Goal: Task Accomplishment & Management: Use online tool/utility

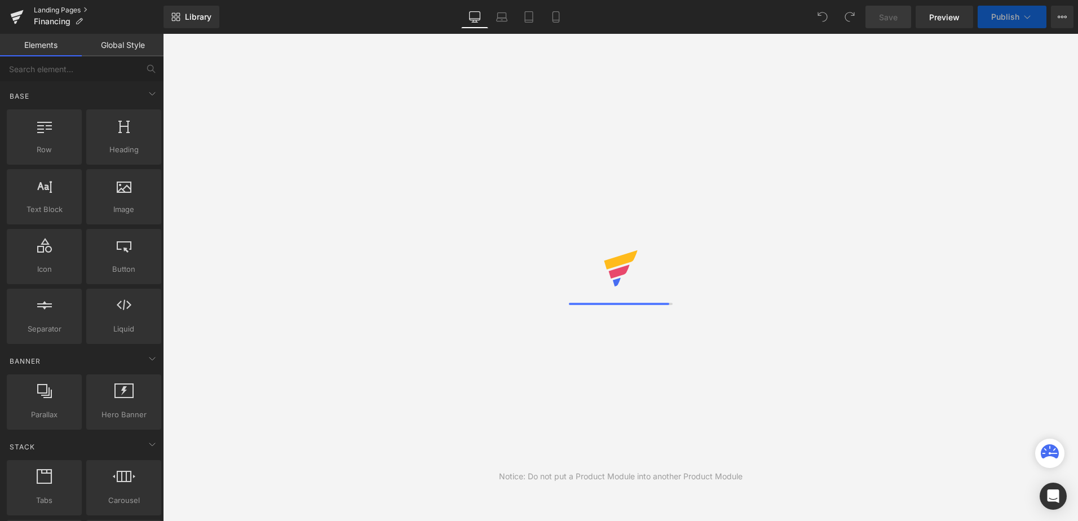
click at [51, 13] on link "Landing Pages" at bounding box center [99, 10] width 130 height 9
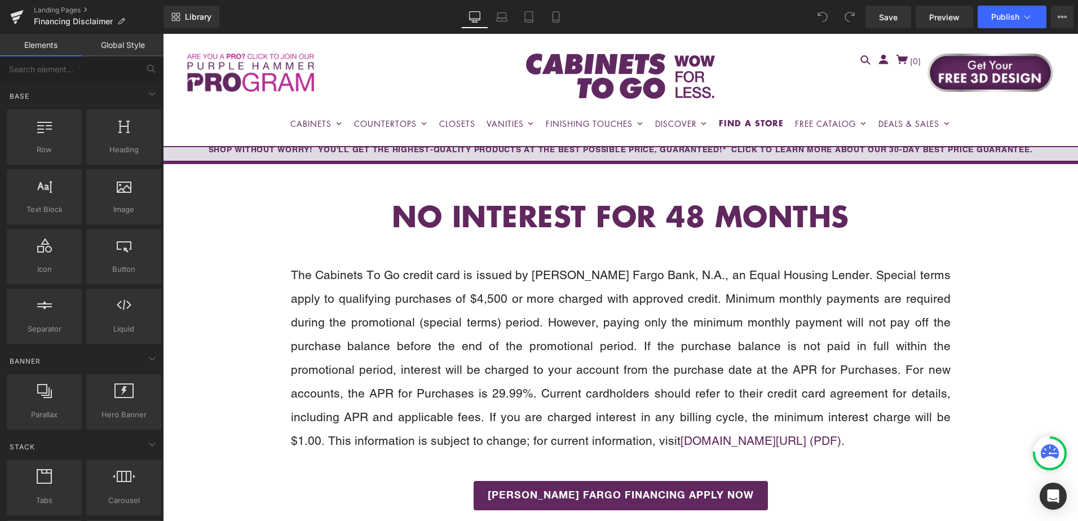
scroll to position [56, 0]
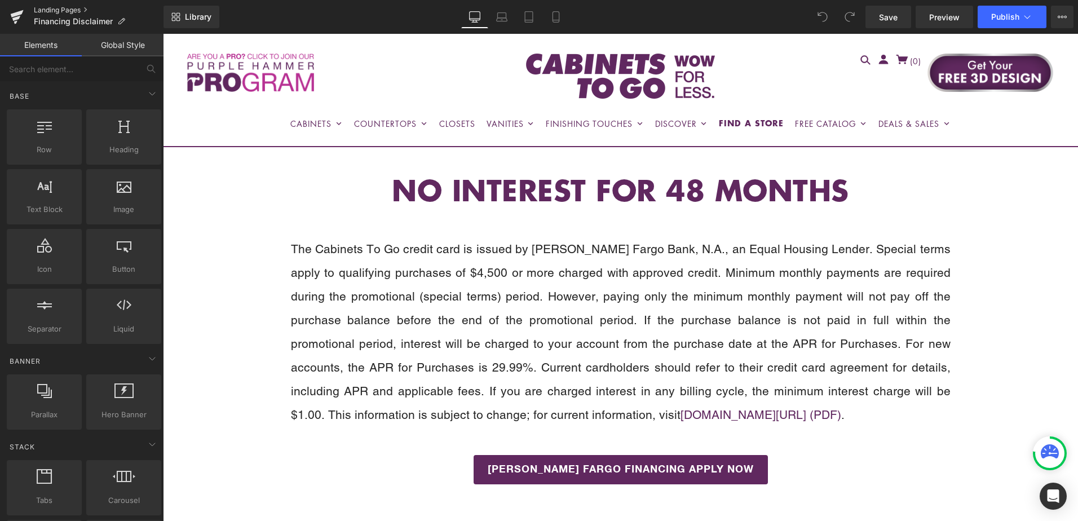
click at [45, 12] on link "Landing Pages" at bounding box center [99, 10] width 130 height 9
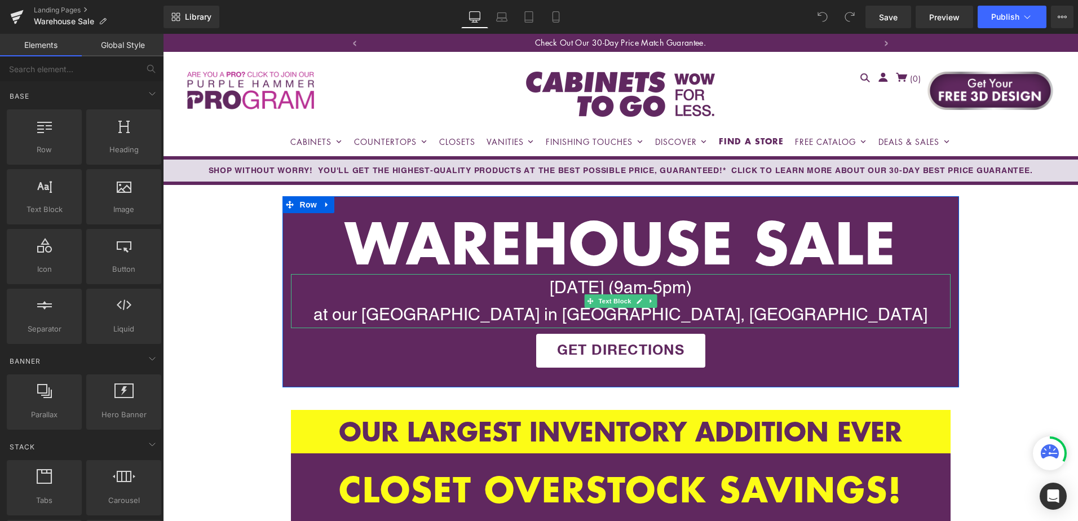
click at [583, 284] on div "Saturday, August 9th (9am-5pm) at our National Distribution Center in Lawrenceb…" at bounding box center [621, 301] width 660 height 54
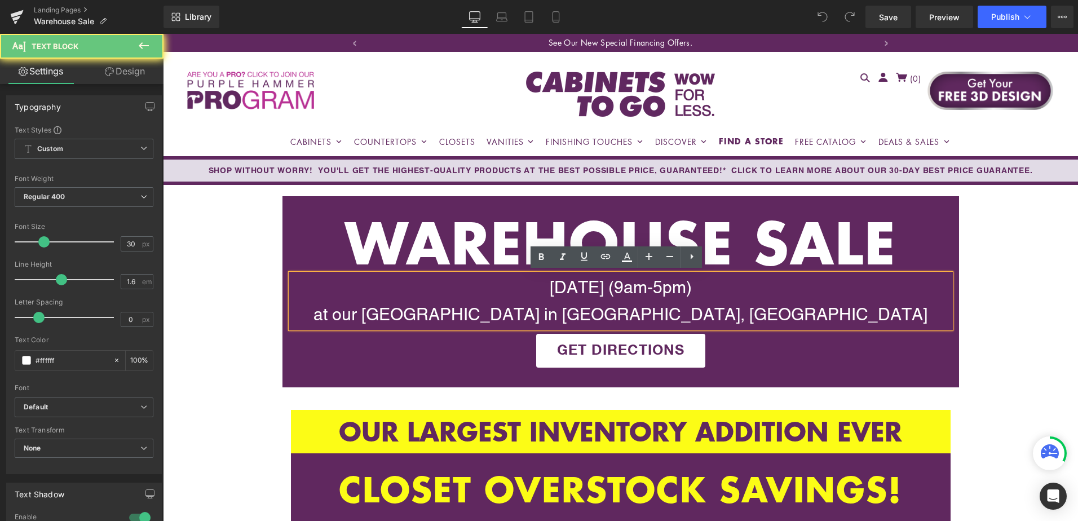
click at [578, 287] on div "Saturday, August 9th (9am-5pm) at our National Distribution Center in Lawrenceb…" at bounding box center [621, 301] width 660 height 54
drag, startPoint x: 571, startPoint y: 287, endPoint x: 636, endPoint y: 287, distance: 64.3
click at [636, 287] on div "Saturday, August 9th (9am-5pm) at our National Distribution Center in Lawrenceb…" at bounding box center [621, 301] width 660 height 54
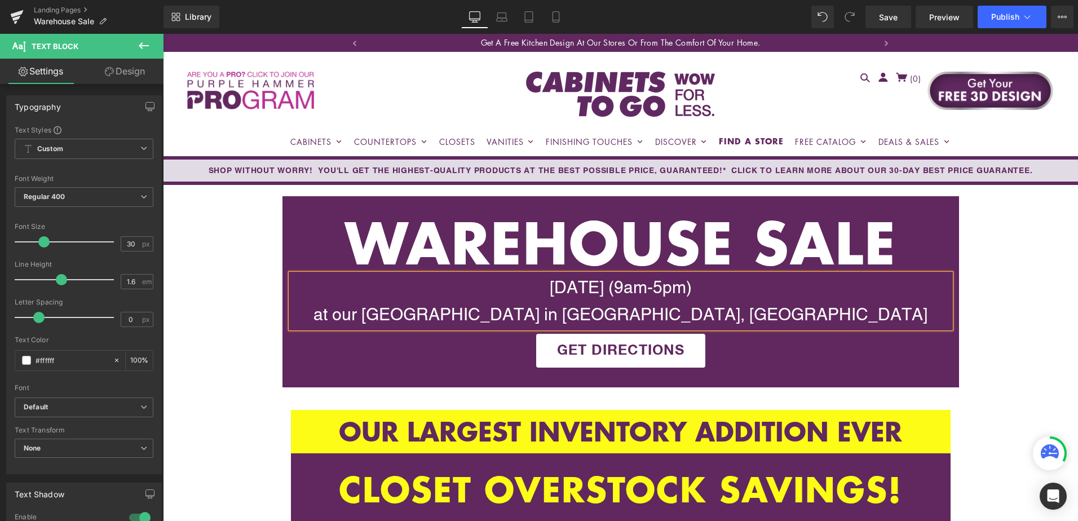
click at [589, 277] on div "Saturday, September 13th (9am-5pm) at our National Distribution Center in Lawre…" at bounding box center [621, 301] width 660 height 54
drag, startPoint x: 553, startPoint y: 286, endPoint x: 670, endPoint y: 289, distance: 117.4
click at [670, 289] on div "Saturday, September 13th (9am-5pm) at our National Distribution Center in Lawre…" at bounding box center [621, 301] width 660 height 54
copy div "September 13th"
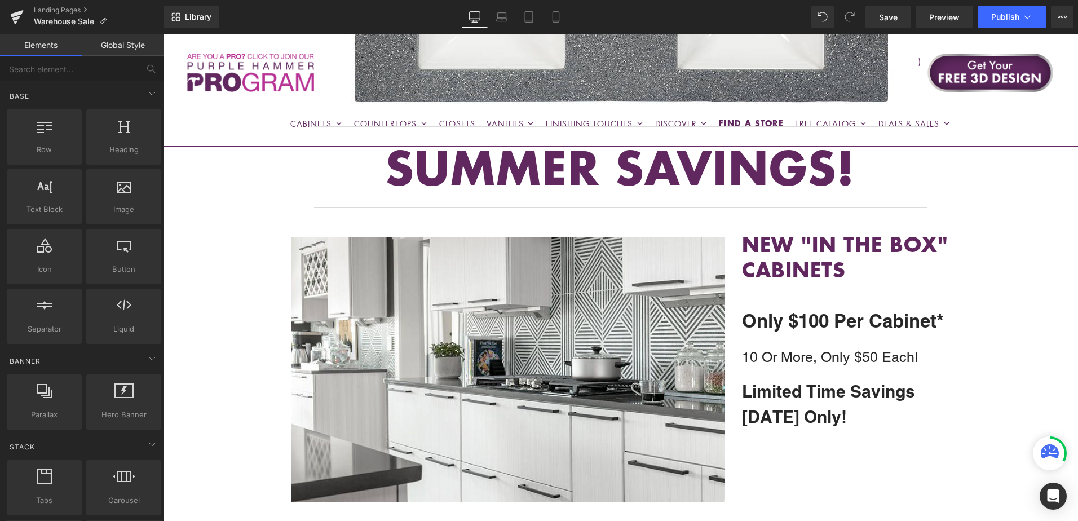
scroll to position [1748, 0]
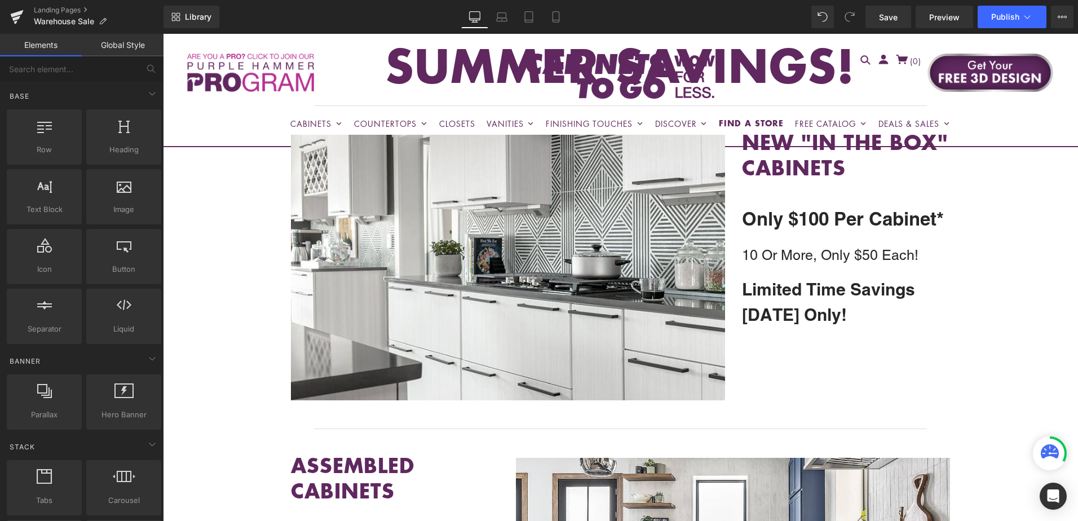
click at [806, 305] on b "August 9th Only!" at bounding box center [794, 315] width 105 height 20
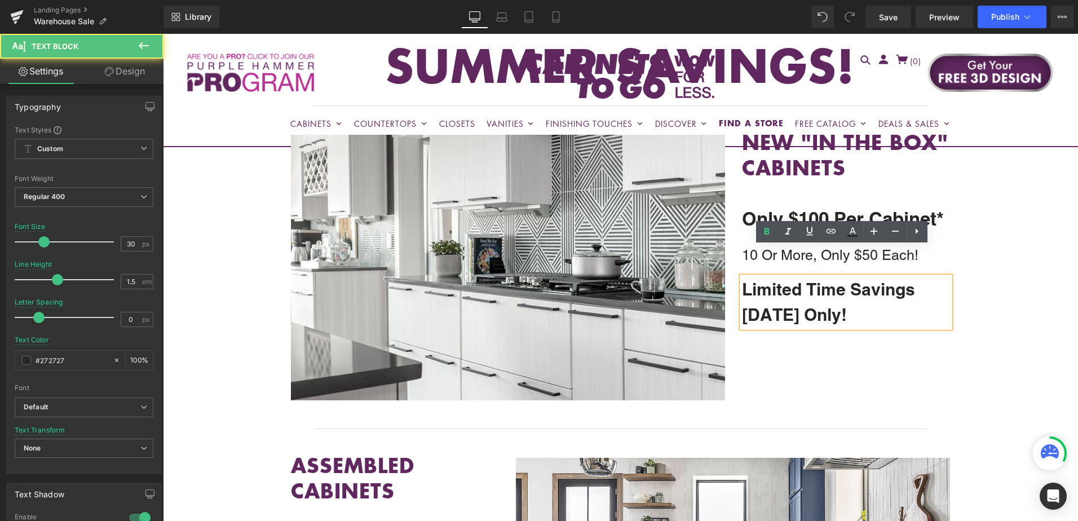
click at [793, 305] on b "August 9th Only!" at bounding box center [794, 315] width 105 height 20
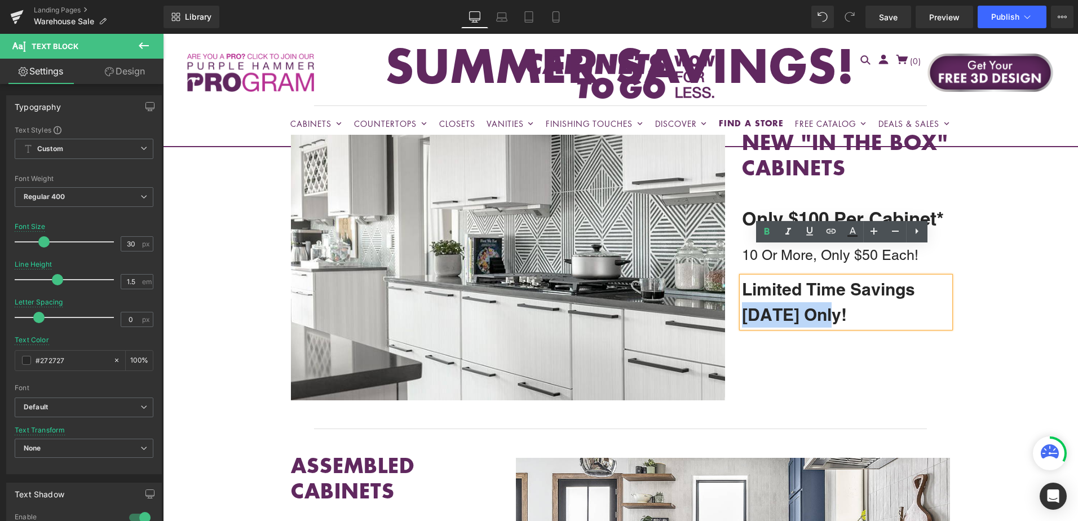
drag, startPoint x: 823, startPoint y: 285, endPoint x: 738, endPoint y: 291, distance: 85.4
click at [742, 291] on div "Limited Time Savings August 9th Only!" at bounding box center [846, 302] width 209 height 51
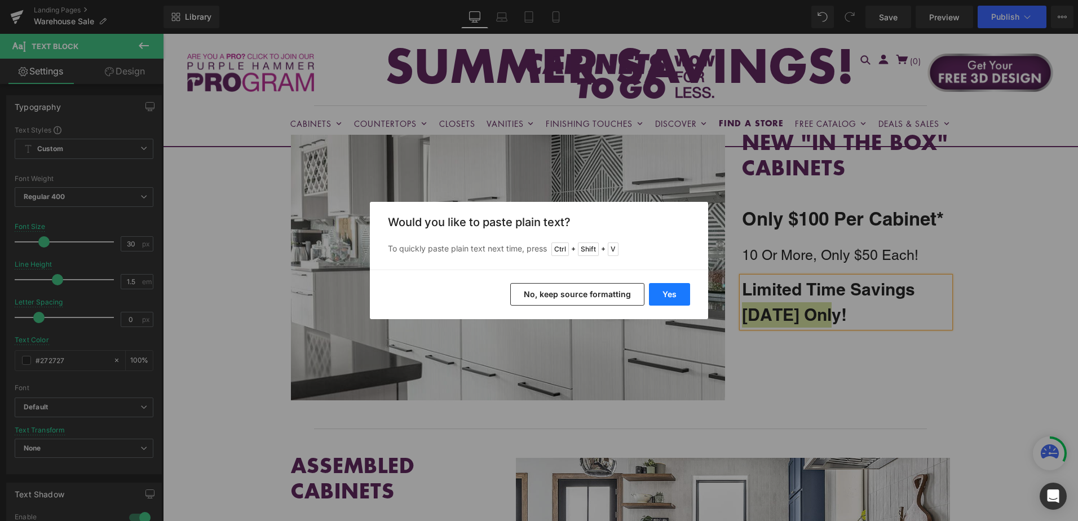
click at [663, 295] on button "Yes" at bounding box center [669, 294] width 41 height 23
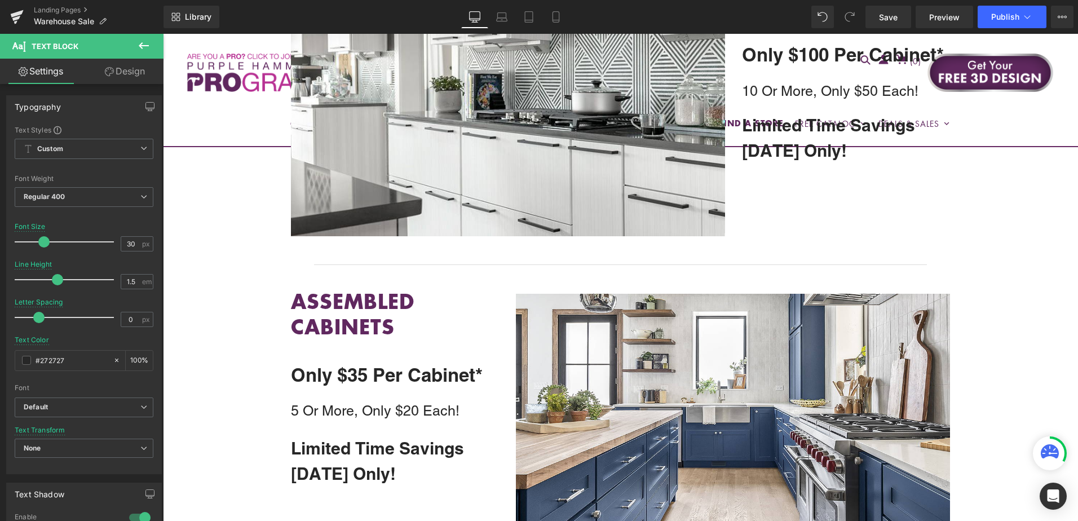
scroll to position [1918, 0]
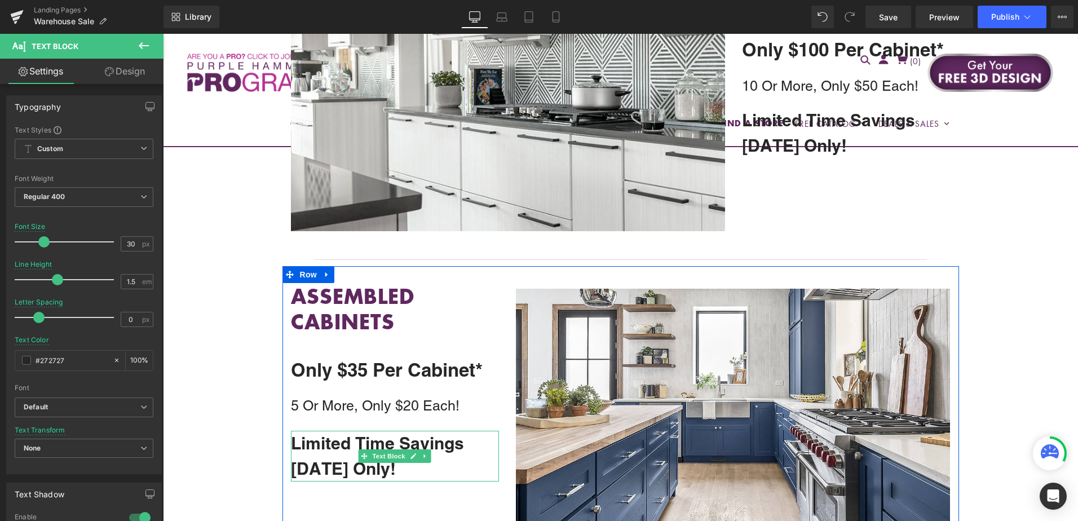
click at [347, 459] on b "August 9th Only!" at bounding box center [343, 469] width 105 height 20
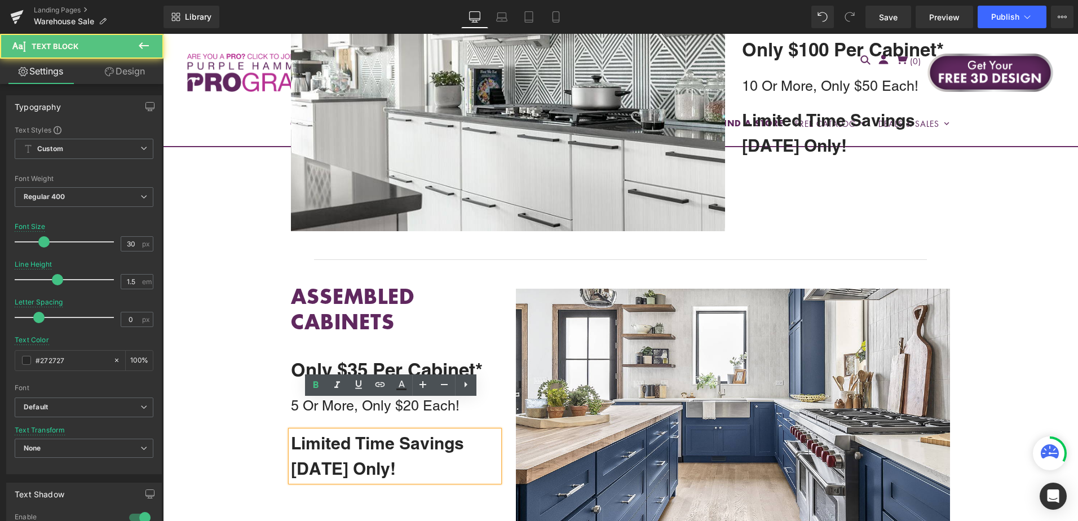
click at [345, 459] on b "August 9th Only!" at bounding box center [343, 469] width 105 height 20
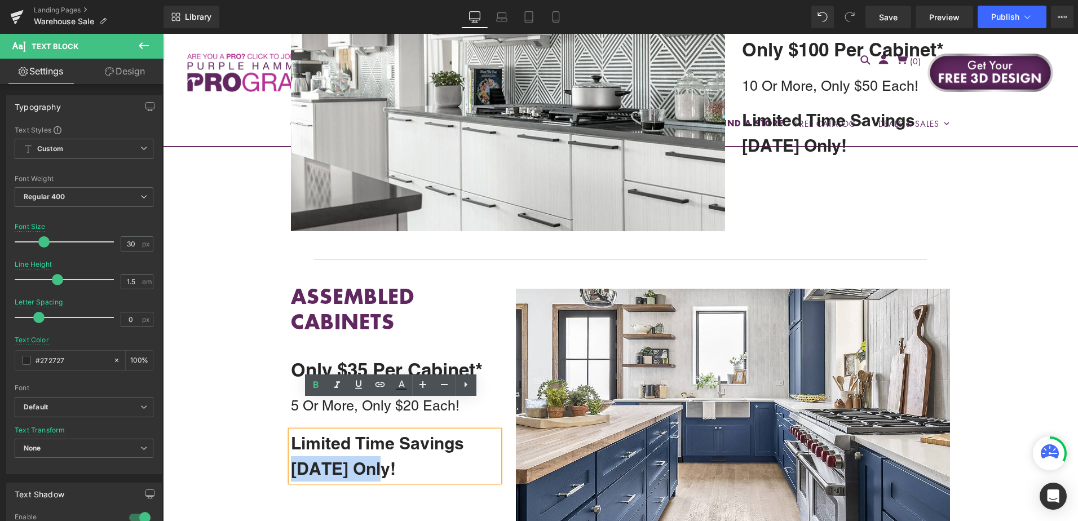
drag, startPoint x: 377, startPoint y: 437, endPoint x: 288, endPoint y: 443, distance: 89.3
click at [291, 459] on b "August 9th Only!" at bounding box center [343, 469] width 105 height 20
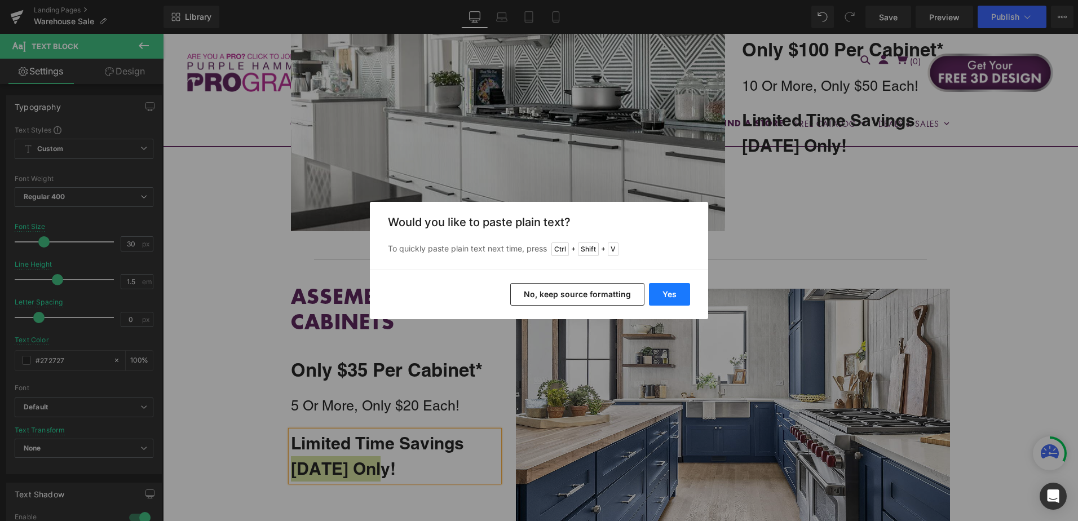
click at [666, 296] on button "Yes" at bounding box center [669, 294] width 41 height 23
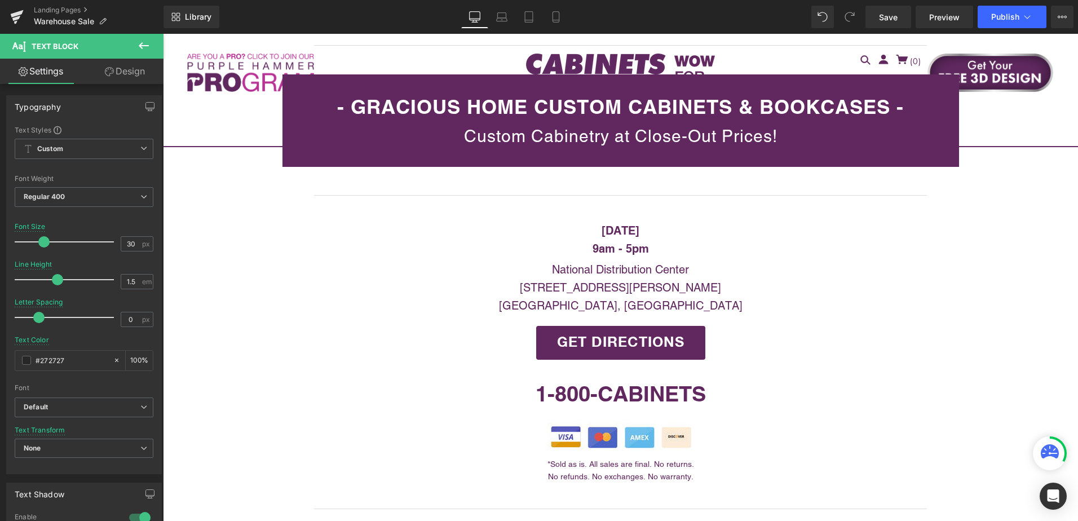
scroll to position [3046, 0]
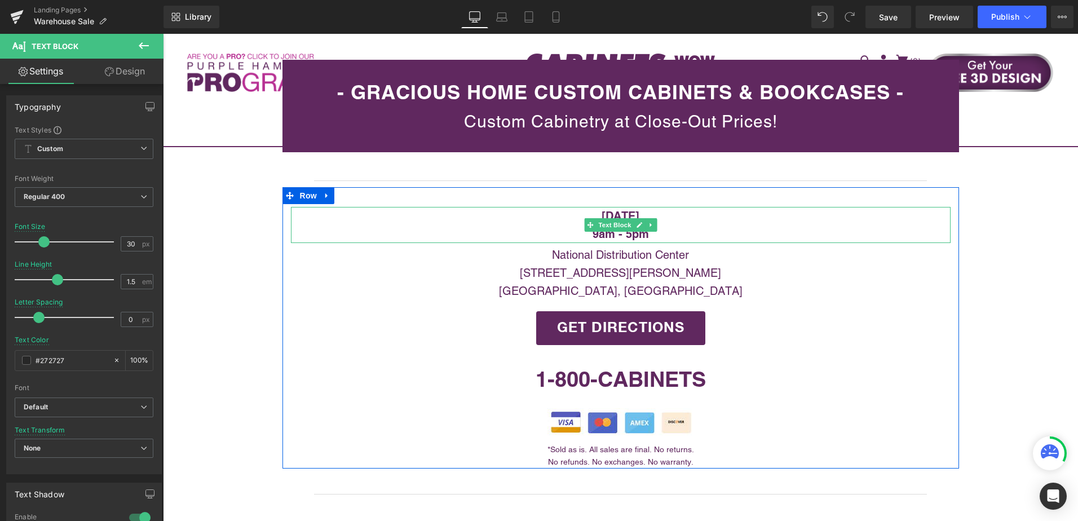
click at [682, 207] on p "Saturday, August 9th" at bounding box center [621, 216] width 660 height 18
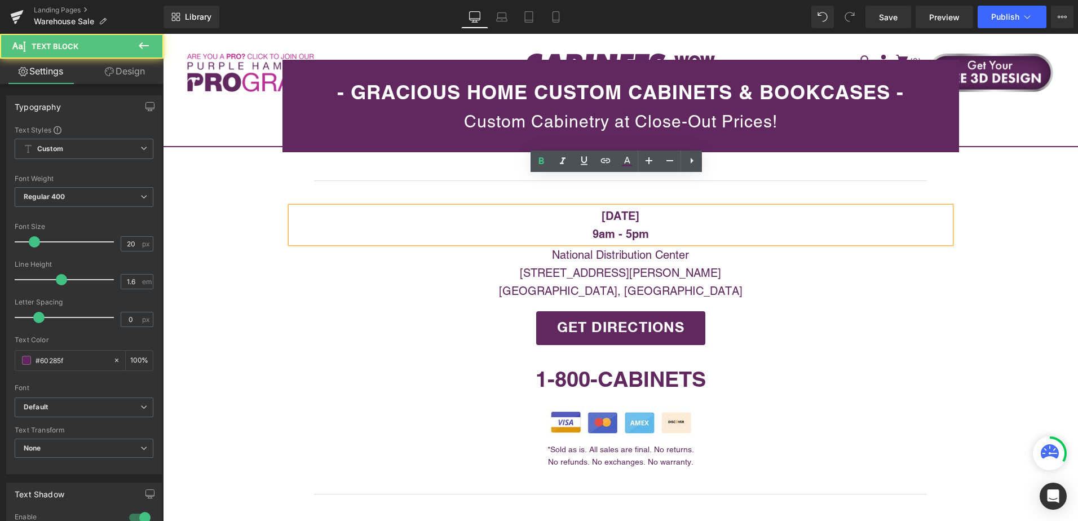
click at [640, 209] on strong "Saturday, August 9th" at bounding box center [621, 216] width 38 height 14
drag, startPoint x: 616, startPoint y: 187, endPoint x: 729, endPoint y: 188, distance: 112.2
click at [729, 207] on p "Saturday, August 9th" at bounding box center [621, 216] width 660 height 18
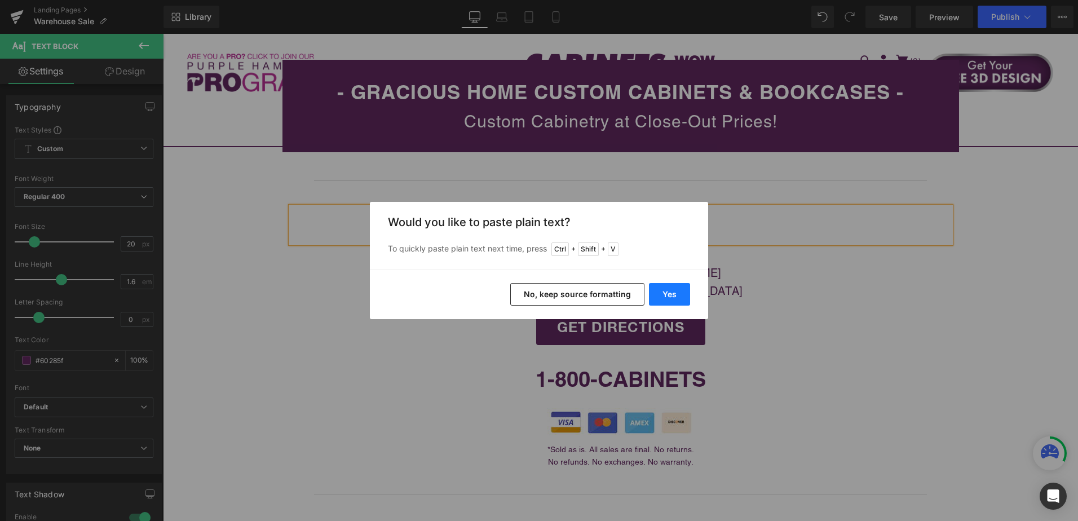
click at [677, 296] on button "Yes" at bounding box center [669, 294] width 41 height 23
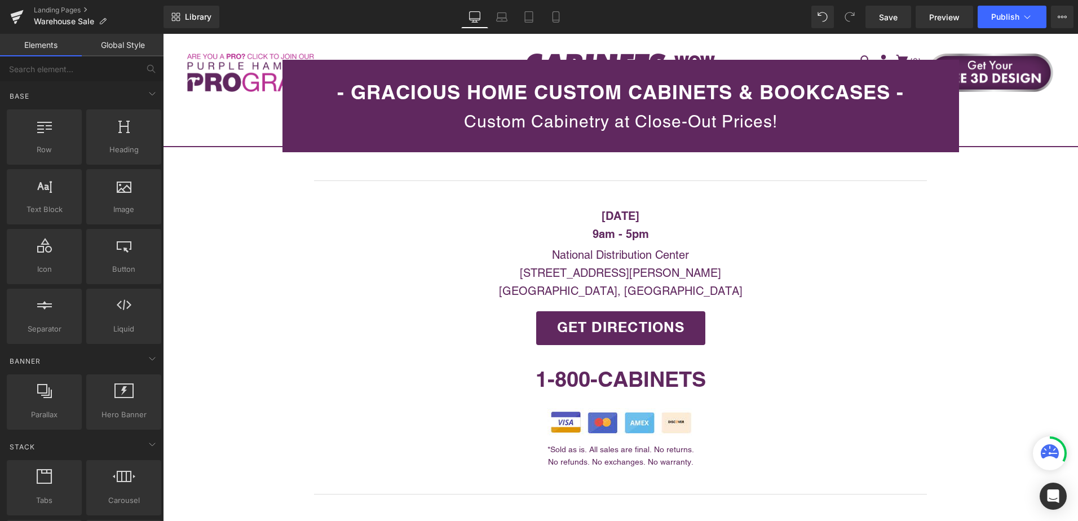
click at [885, 15] on span "Save" at bounding box center [888, 17] width 19 height 12
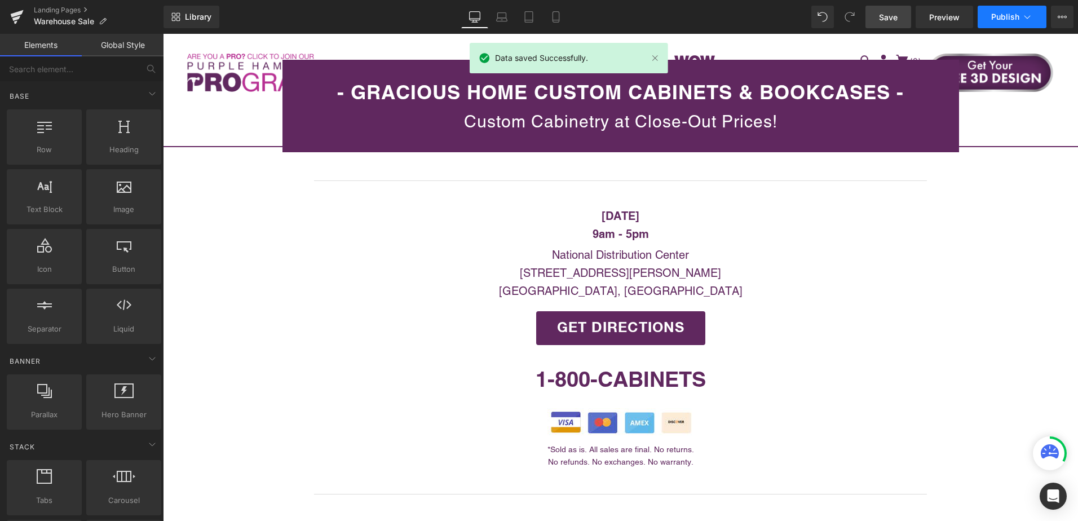
click at [1004, 19] on span "Publish" at bounding box center [1006, 16] width 28 height 9
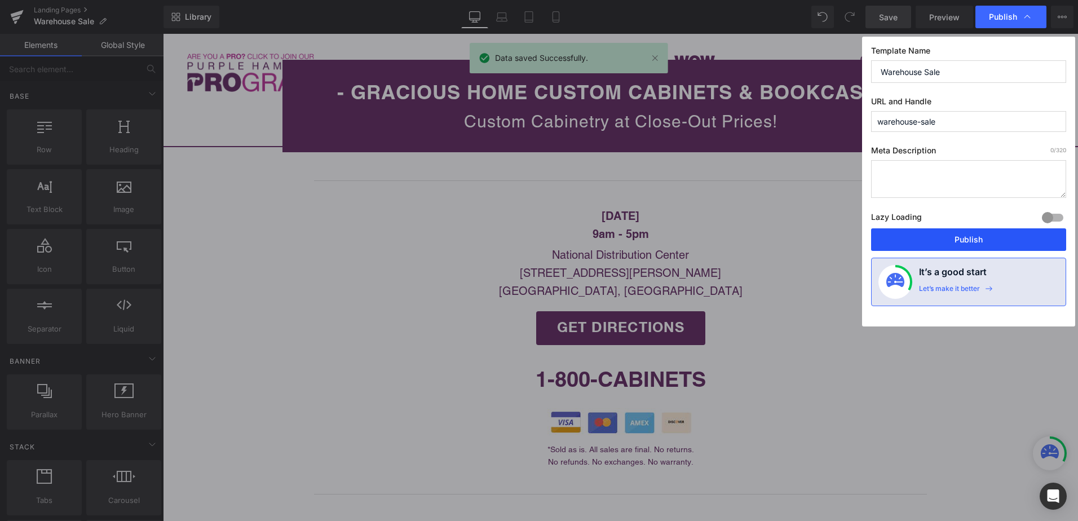
click at [978, 240] on button "Publish" at bounding box center [968, 239] width 195 height 23
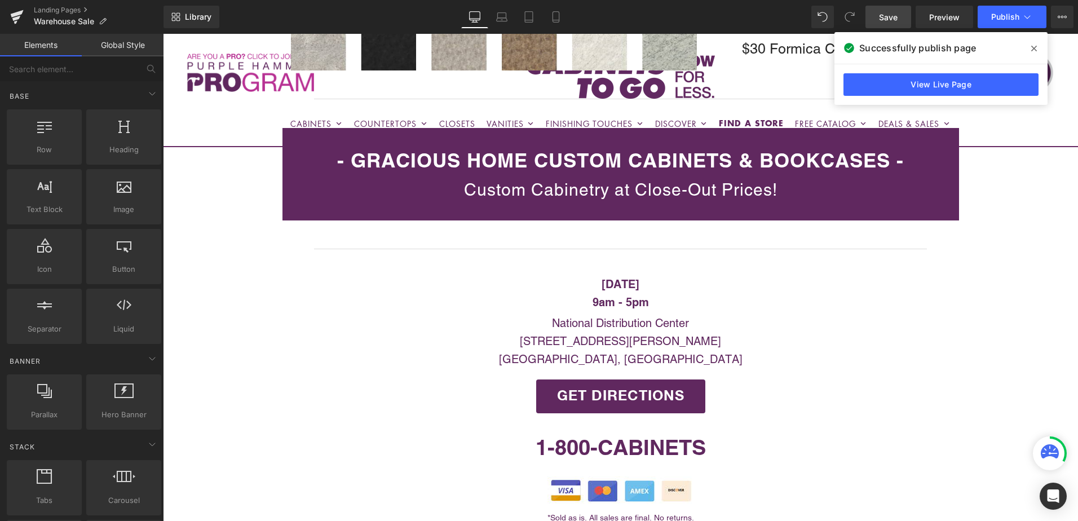
scroll to position [2989, 0]
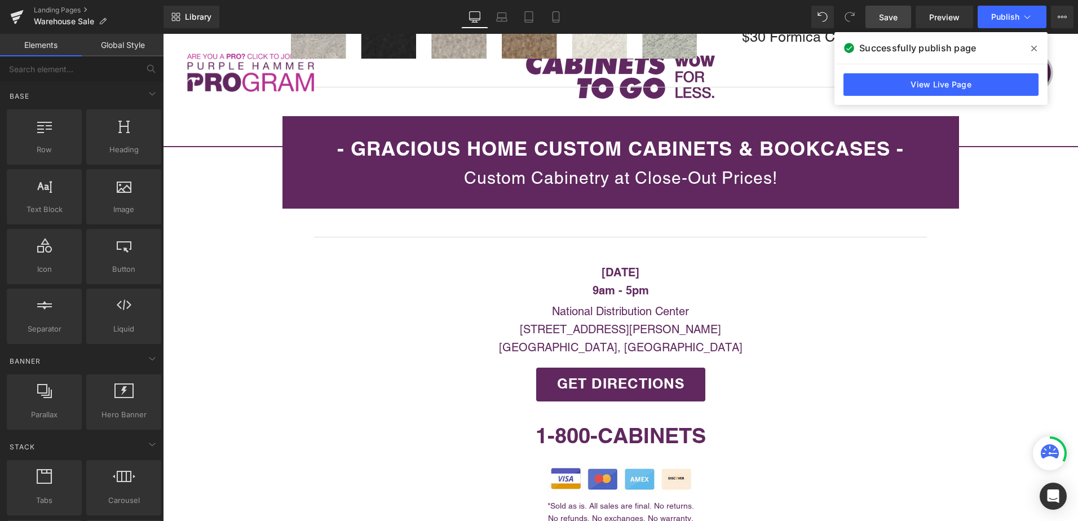
click at [876, 345] on div "Saturday, September 13th 9am - 5pm Text Block National Distribution Center 2350…" at bounding box center [621, 394] width 677 height 262
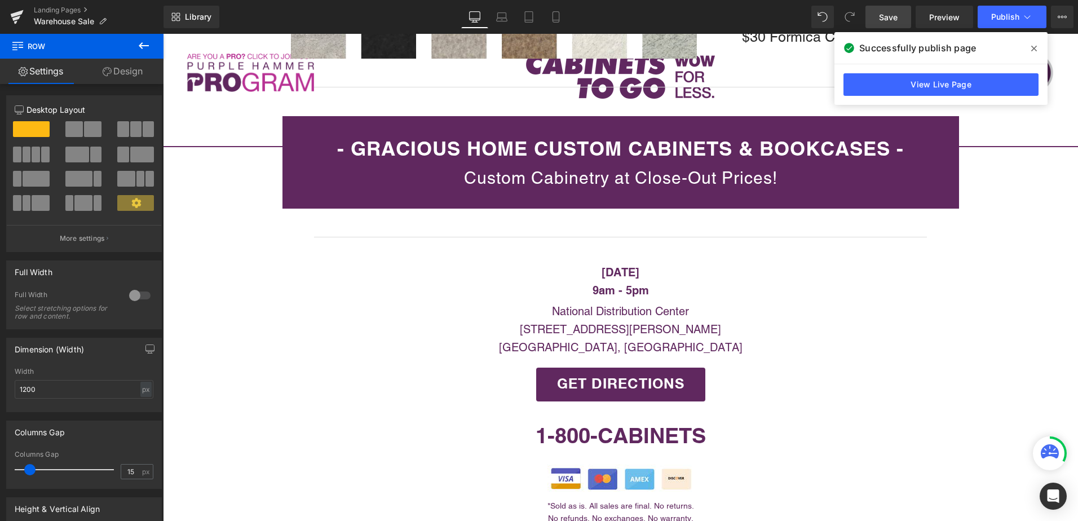
click at [1032, 47] on icon at bounding box center [1035, 49] width 6 height 6
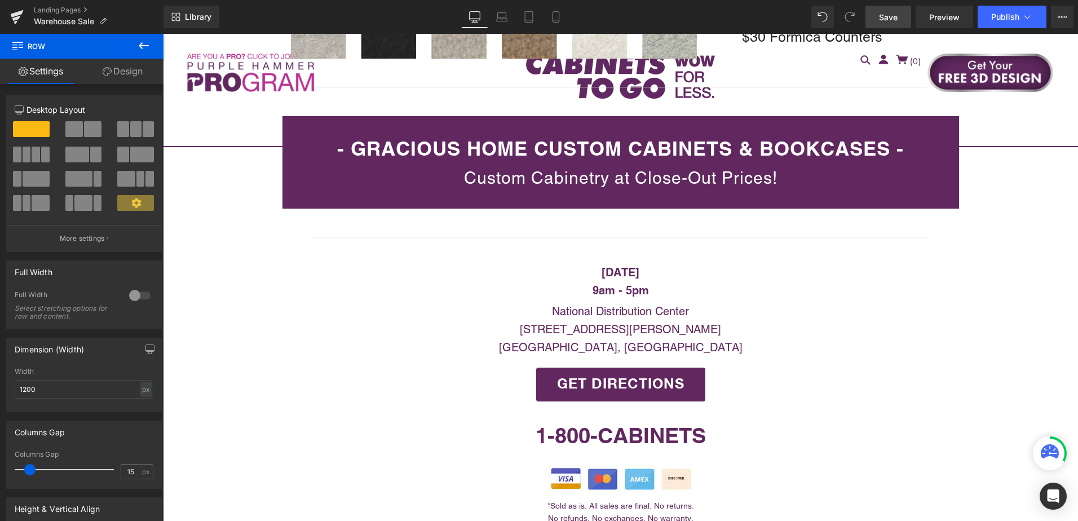
click at [888, 23] on link "Save" at bounding box center [889, 17] width 46 height 23
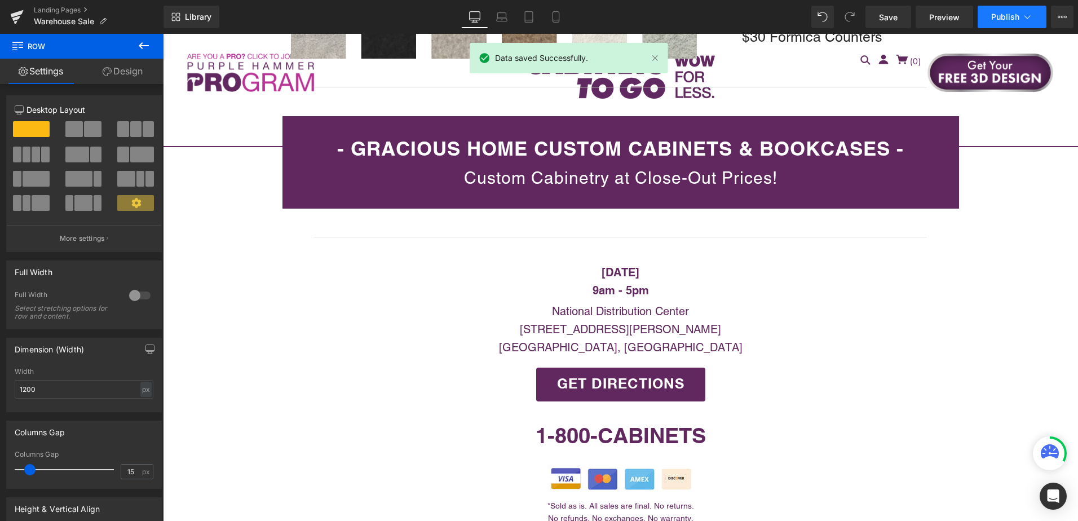
click at [1012, 23] on button "Publish" at bounding box center [1012, 17] width 69 height 23
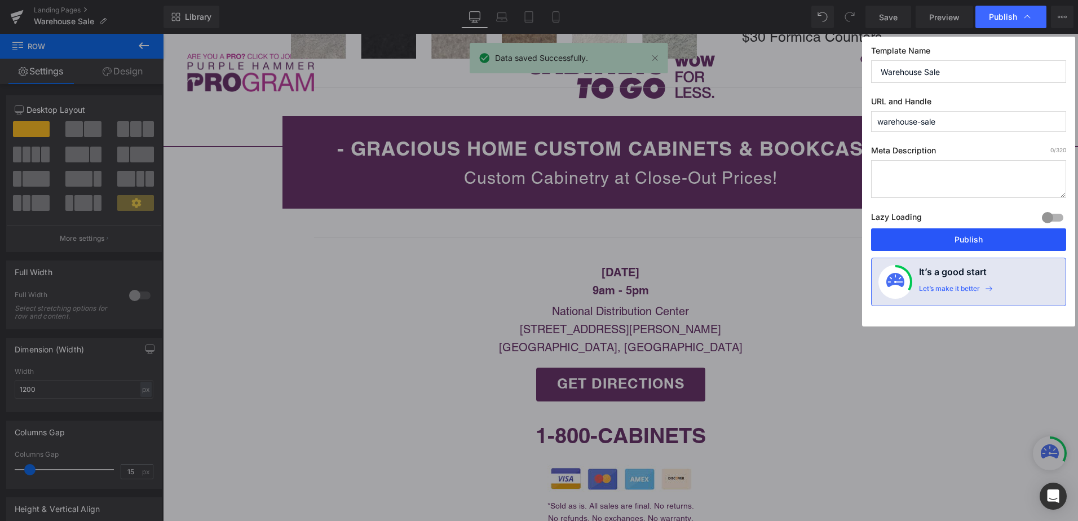
click at [962, 241] on button "Publish" at bounding box center [968, 239] width 195 height 23
